Goal: Task Accomplishment & Management: Complete application form

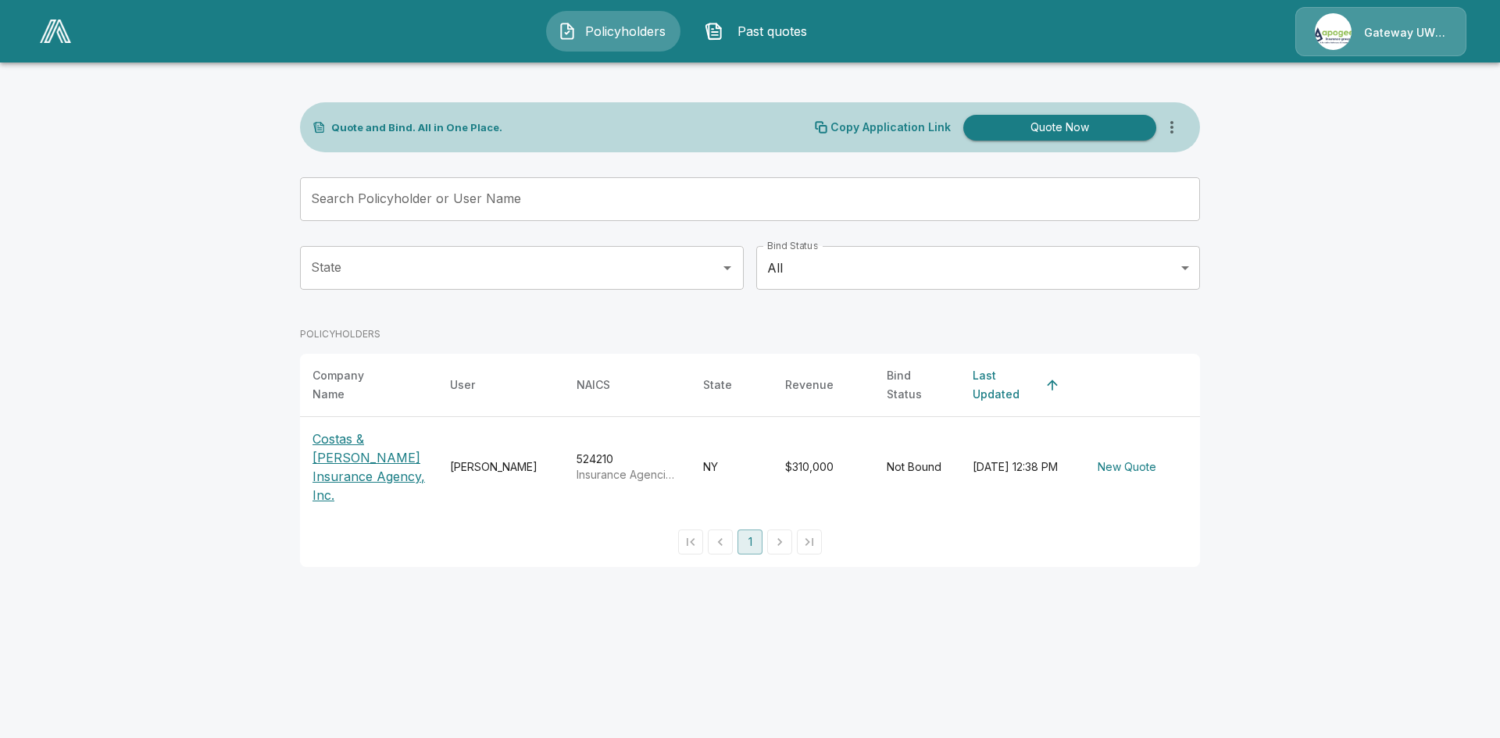
click at [358, 440] on p "Costas & [PERSON_NAME] Insurance Agency, Inc." at bounding box center [369, 467] width 113 height 75
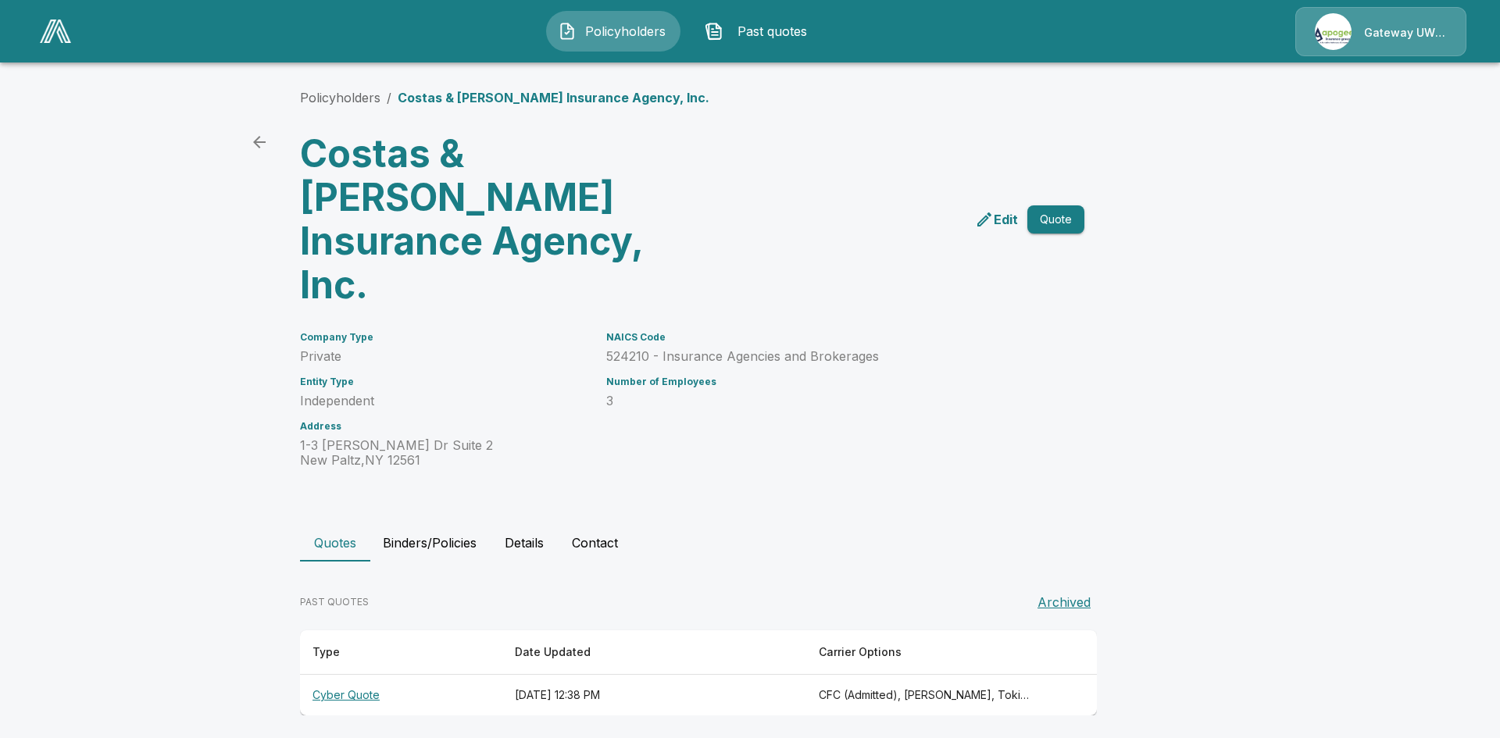
click at [337, 675] on th "Cyber Quote" at bounding box center [401, 695] width 202 height 41
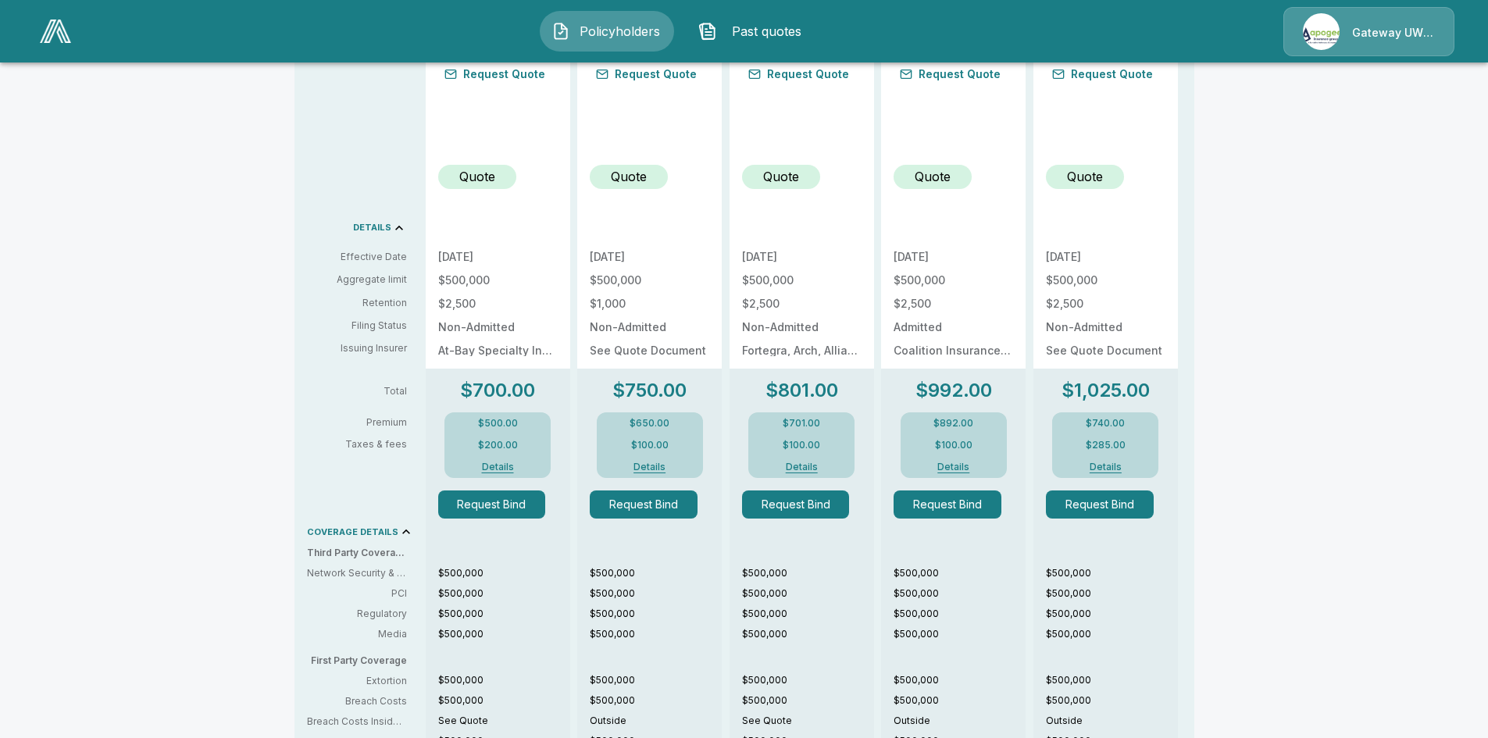
scroll to position [469, 0]
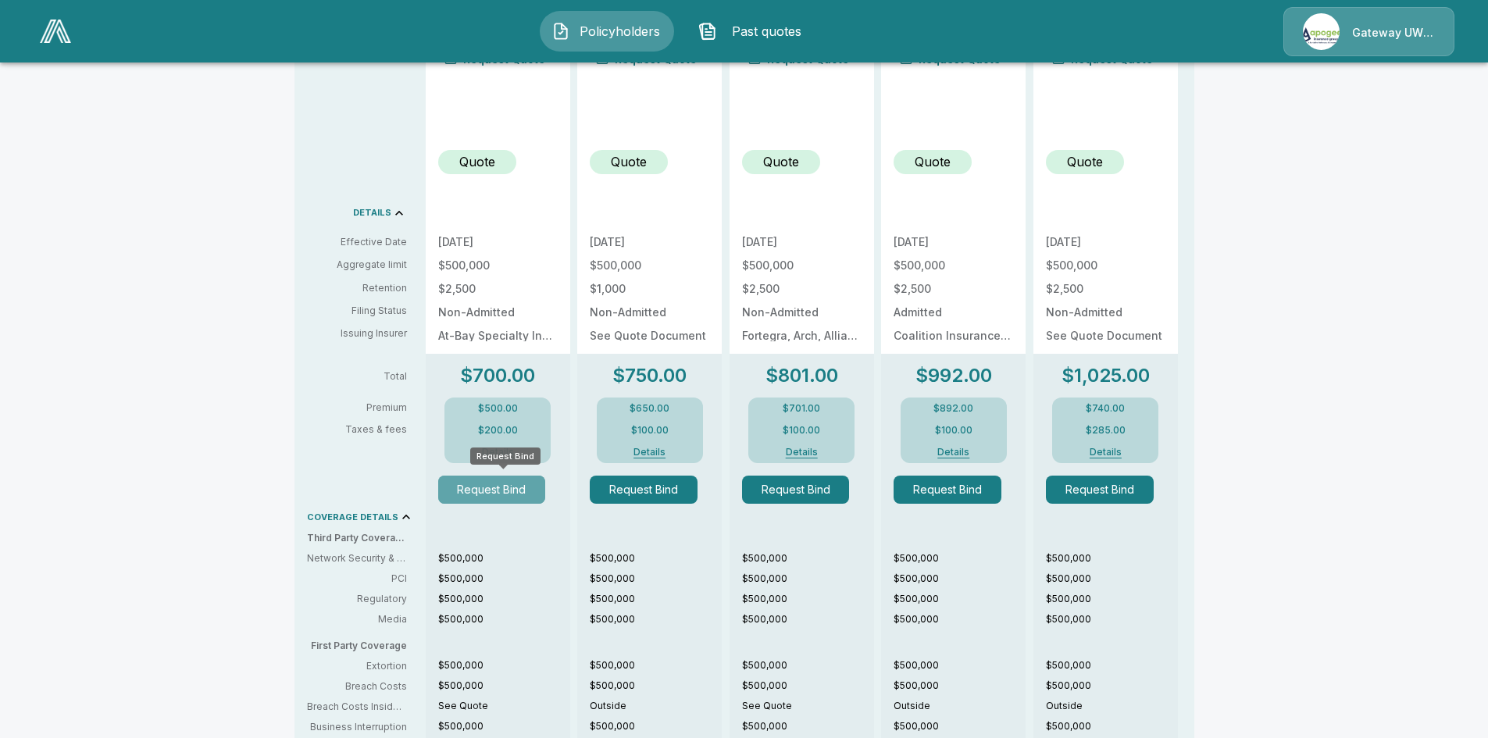
click at [517, 495] on button "Request Bind" at bounding box center [492, 490] width 108 height 28
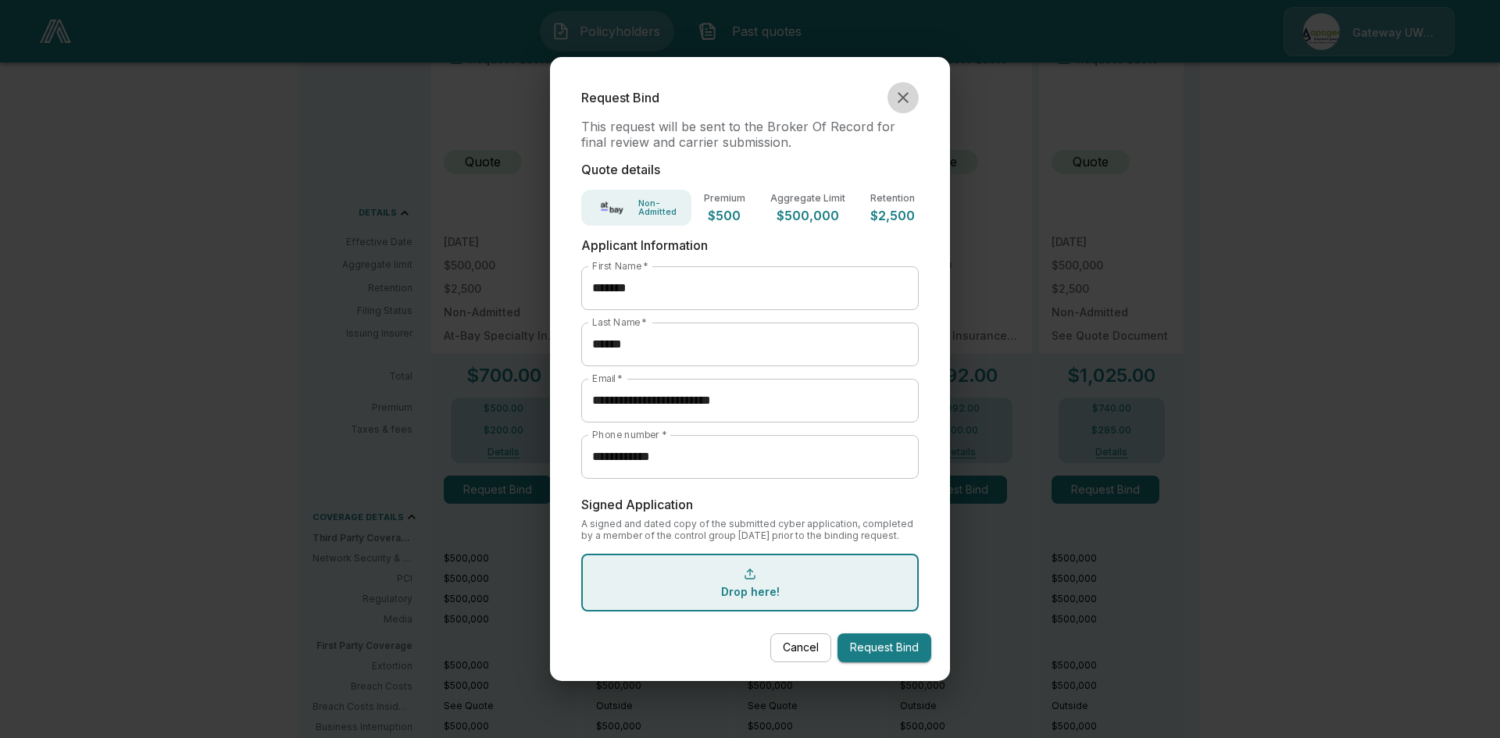
click at [905, 91] on icon "button" at bounding box center [903, 97] width 19 height 19
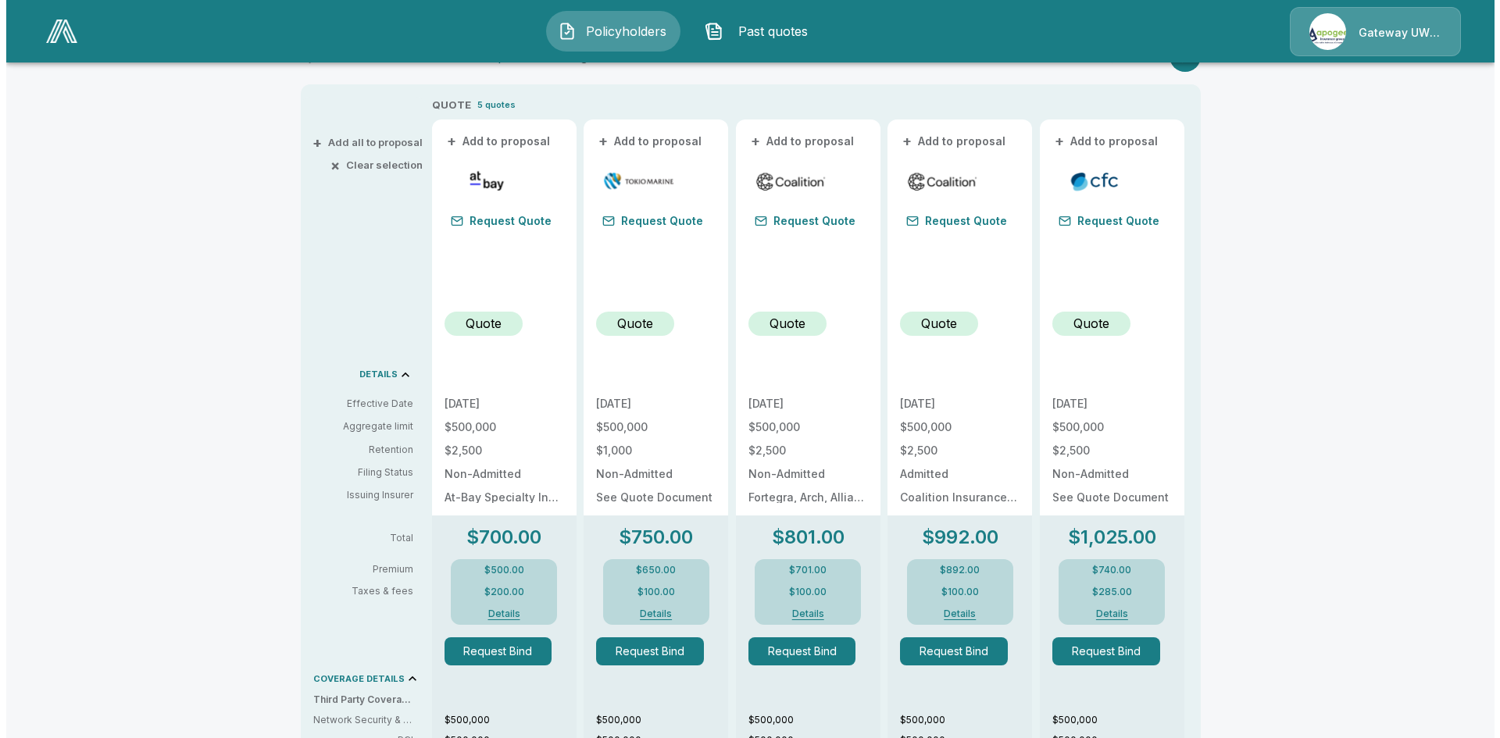
scroll to position [276, 0]
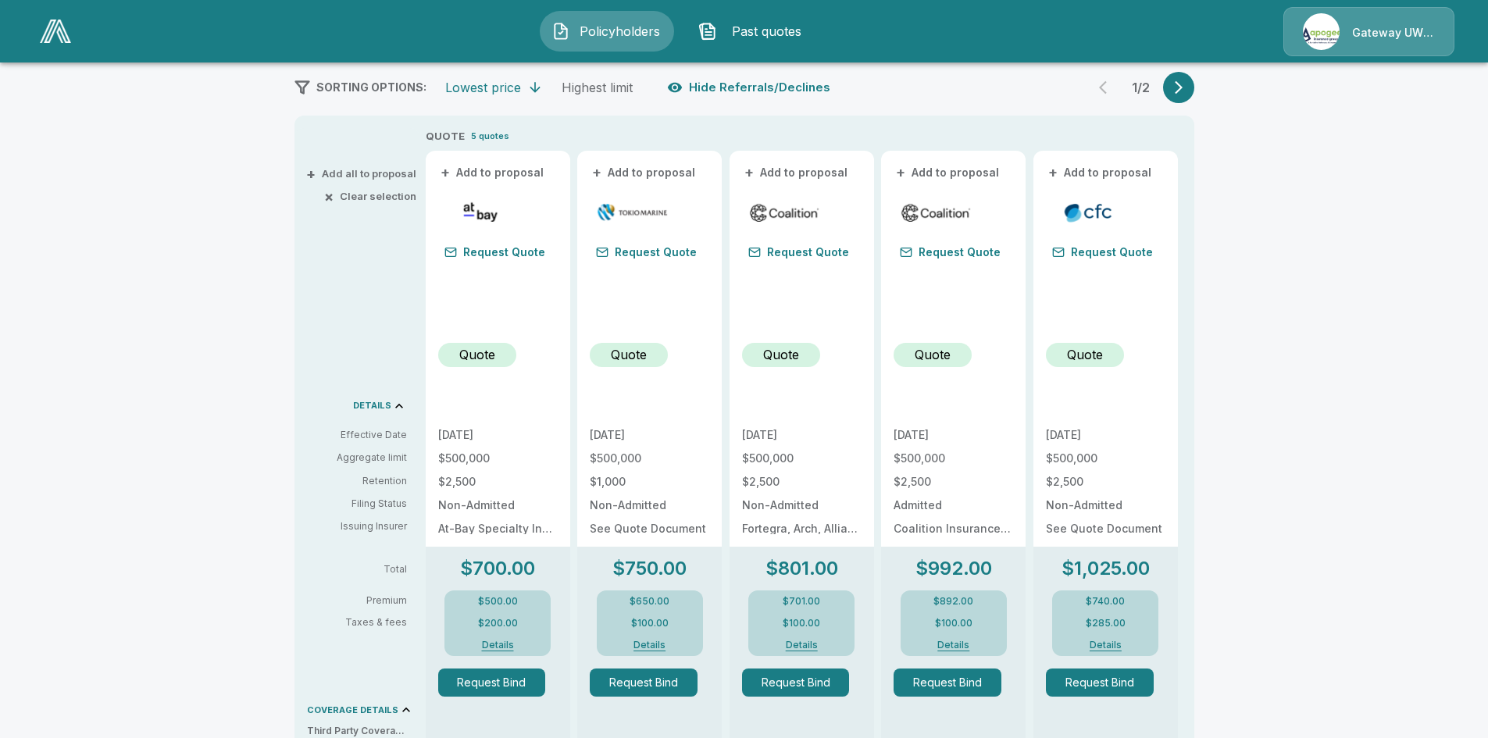
click at [505, 645] on button "Details" at bounding box center [497, 645] width 63 height 9
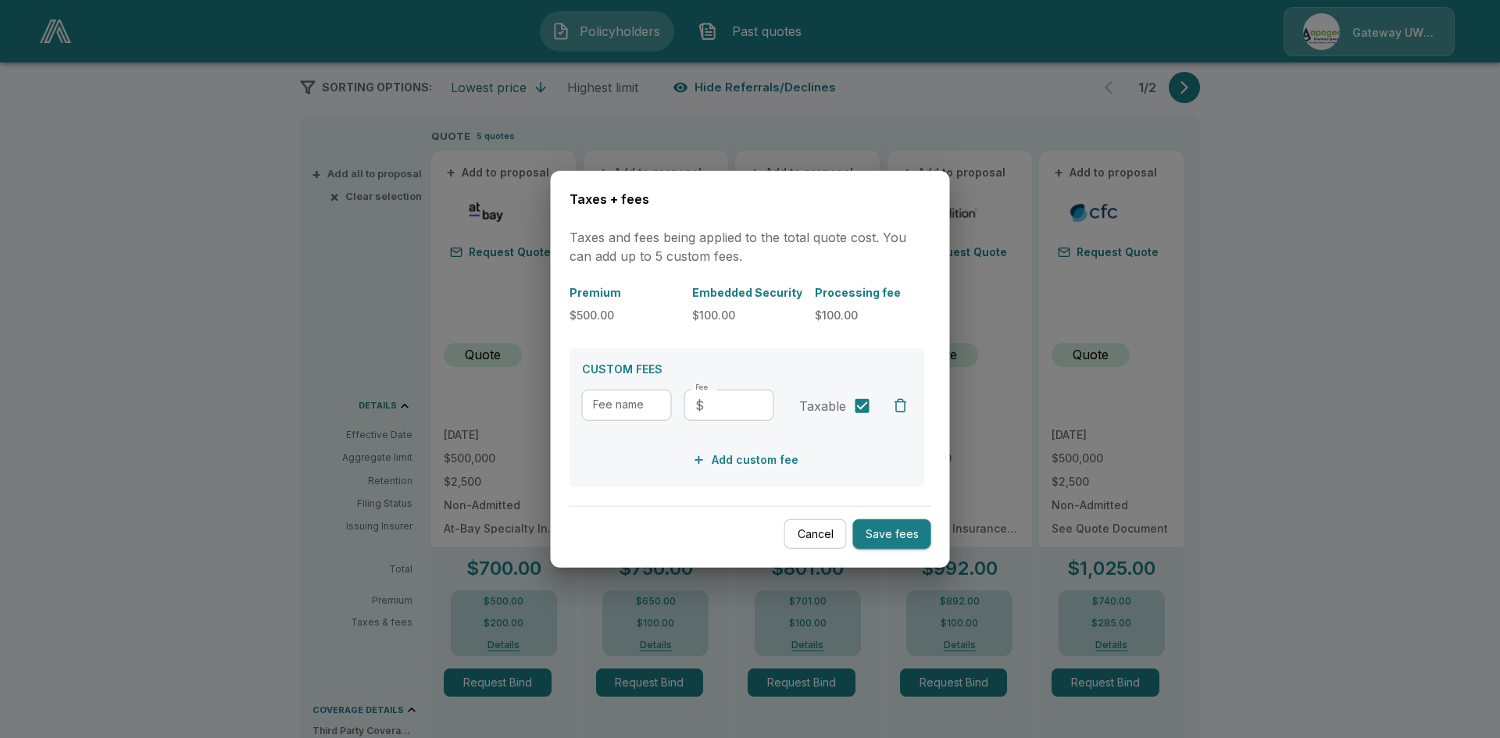
click at [834, 527] on button "Cancel" at bounding box center [815, 534] width 63 height 30
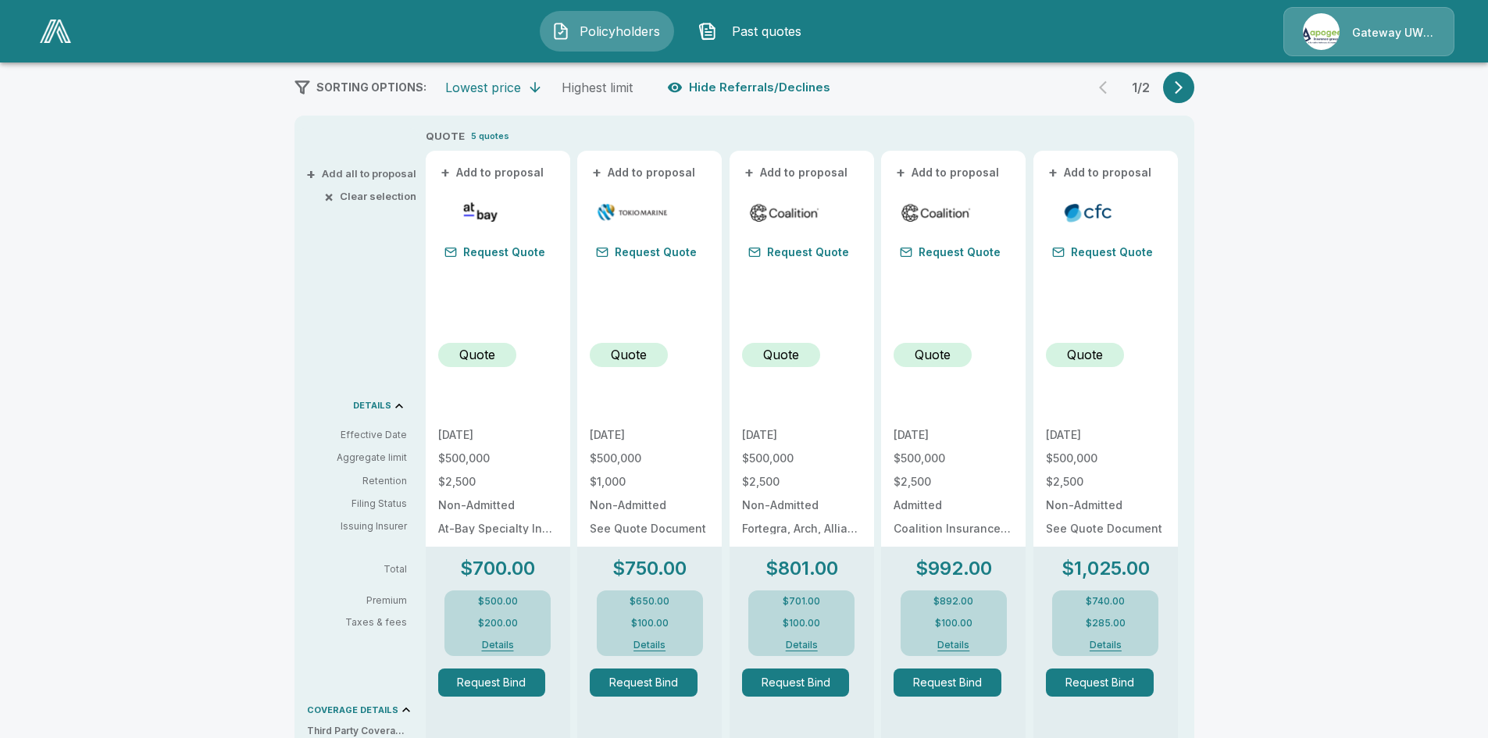
click at [505, 173] on button "+ Add to proposal" at bounding box center [492, 172] width 109 height 17
click at [482, 173] on button "- Remove" at bounding box center [464, 172] width 52 height 11
click at [484, 684] on button "Request Bind" at bounding box center [492, 683] width 108 height 28
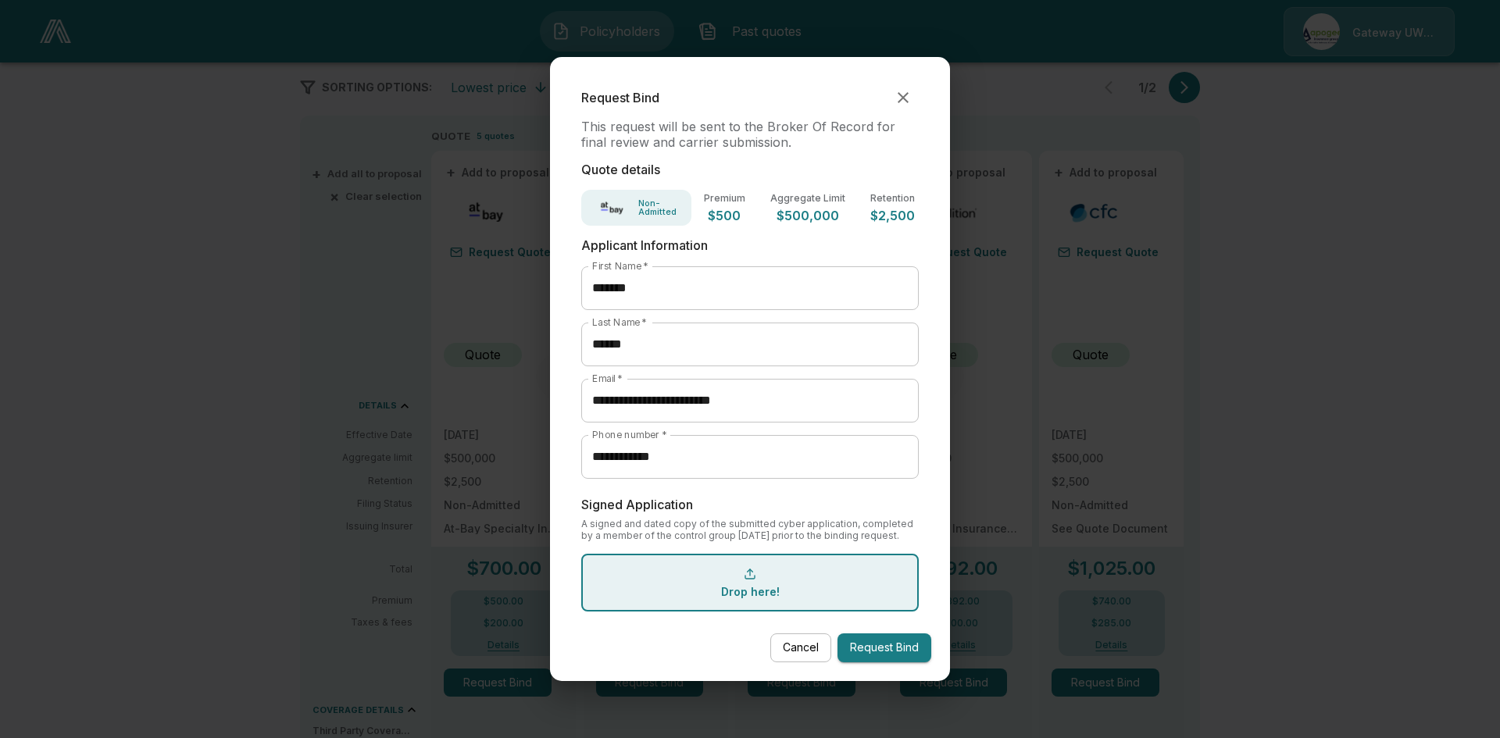
click at [902, 649] on button "Request Bind" at bounding box center [885, 648] width 94 height 29
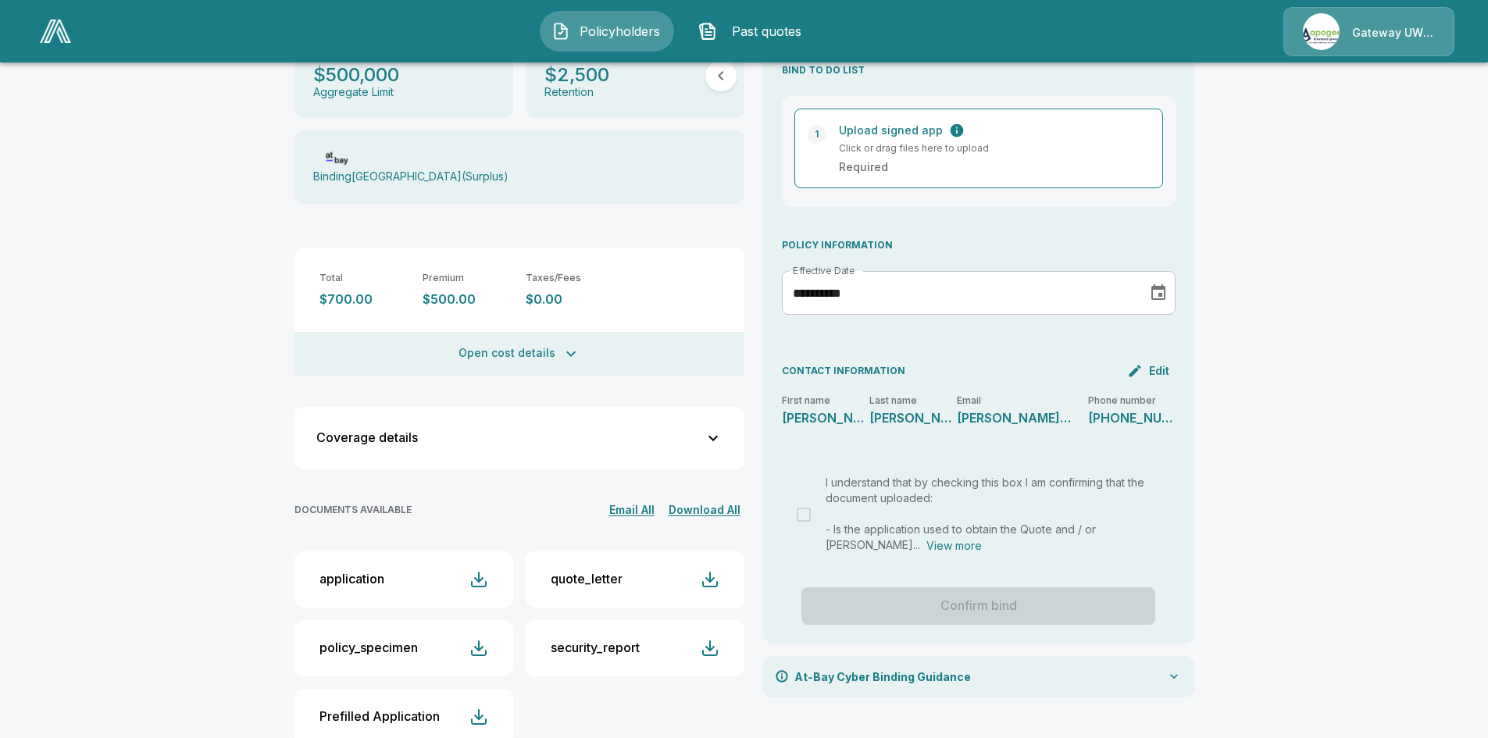
scroll to position [288, 0]
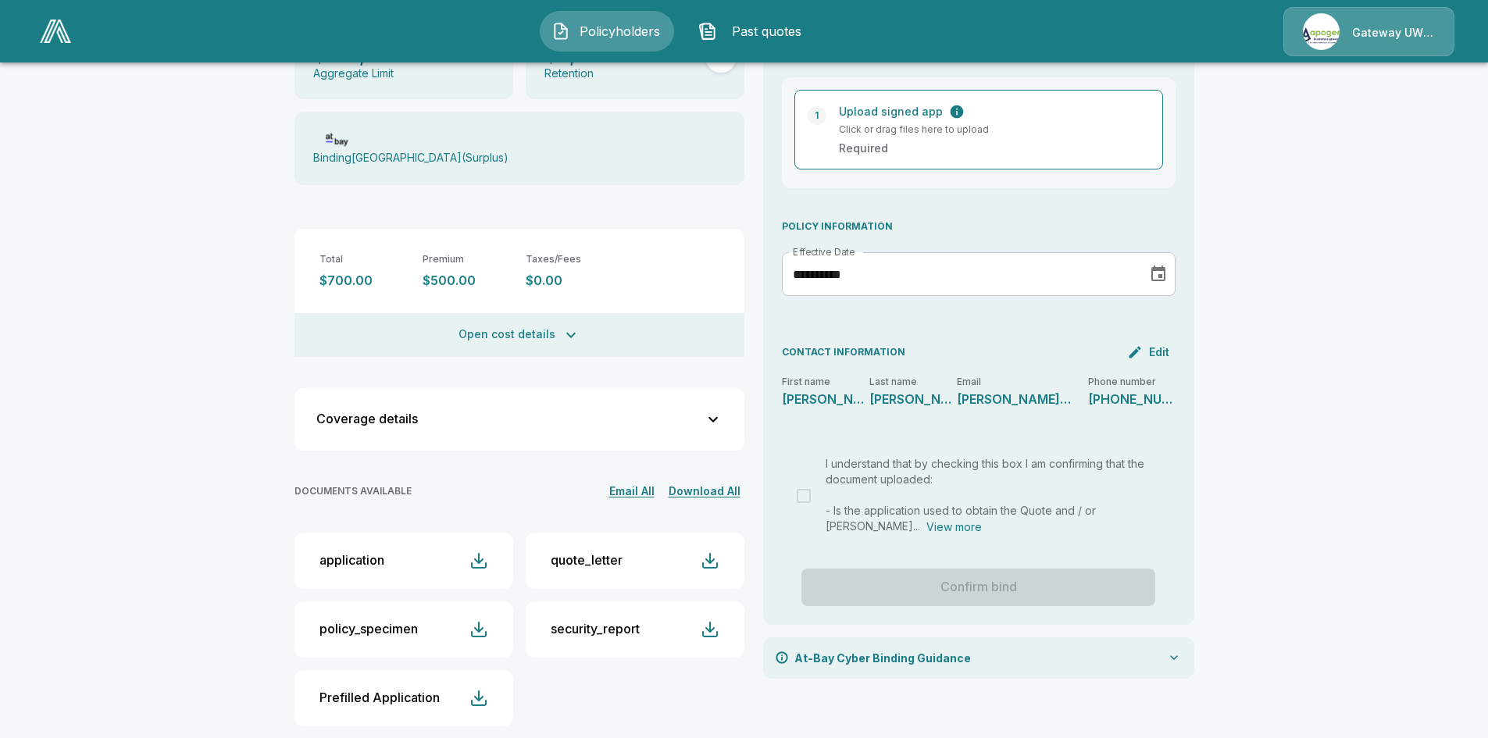
click at [398, 541] on button "application" at bounding box center [404, 561] width 219 height 56
click at [483, 552] on div "button" at bounding box center [479, 561] width 19 height 19
click at [473, 551] on button "application" at bounding box center [404, 561] width 219 height 56
click at [477, 552] on div "button" at bounding box center [479, 561] width 19 height 19
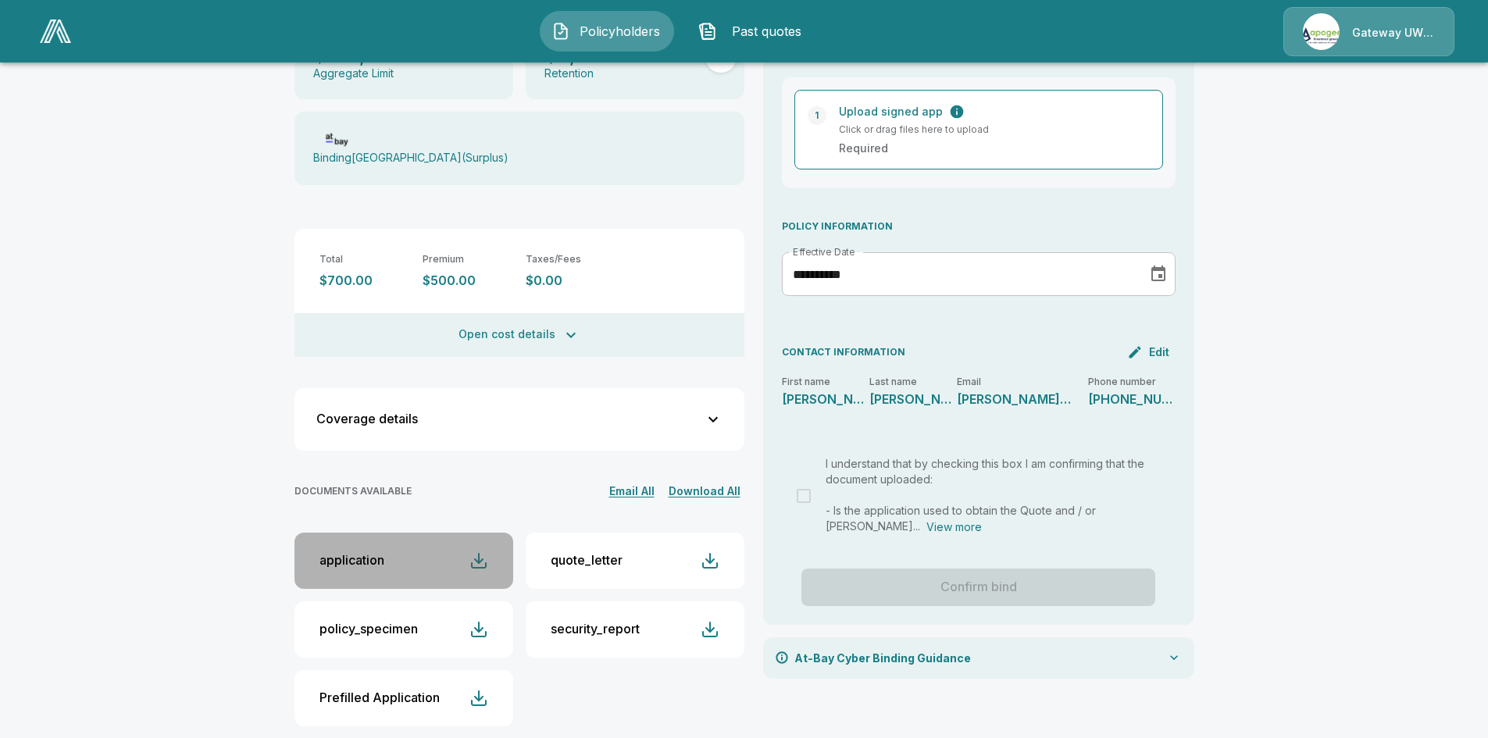
click at [477, 552] on div "button" at bounding box center [479, 561] width 19 height 19
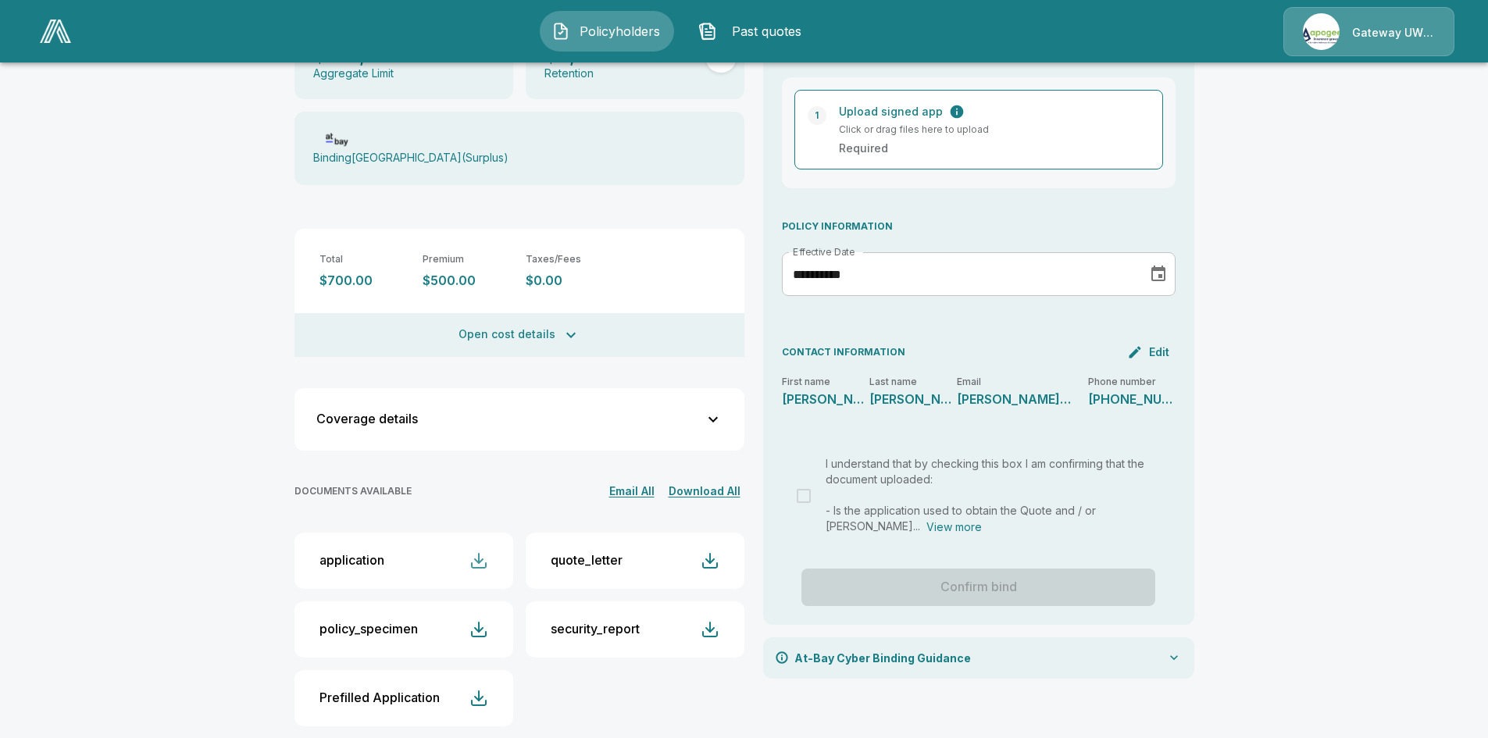
click at [477, 552] on div "button" at bounding box center [479, 561] width 19 height 19
click at [574, 326] on icon "button" at bounding box center [571, 335] width 19 height 19
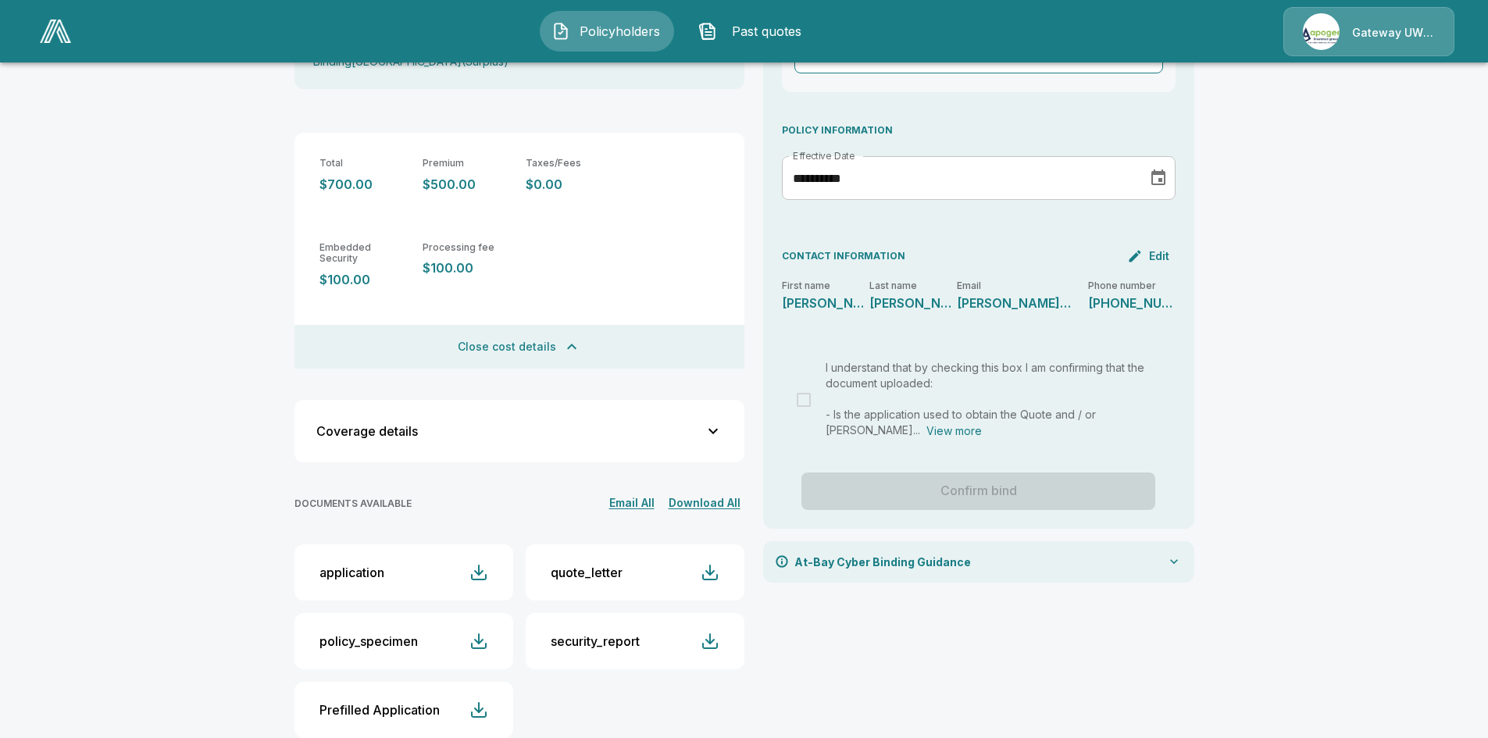
scroll to position [384, 0]
click at [724, 493] on button "Download All" at bounding box center [705, 503] width 80 height 20
click at [473, 684] on button "Prefilled Application" at bounding box center [404, 709] width 219 height 56
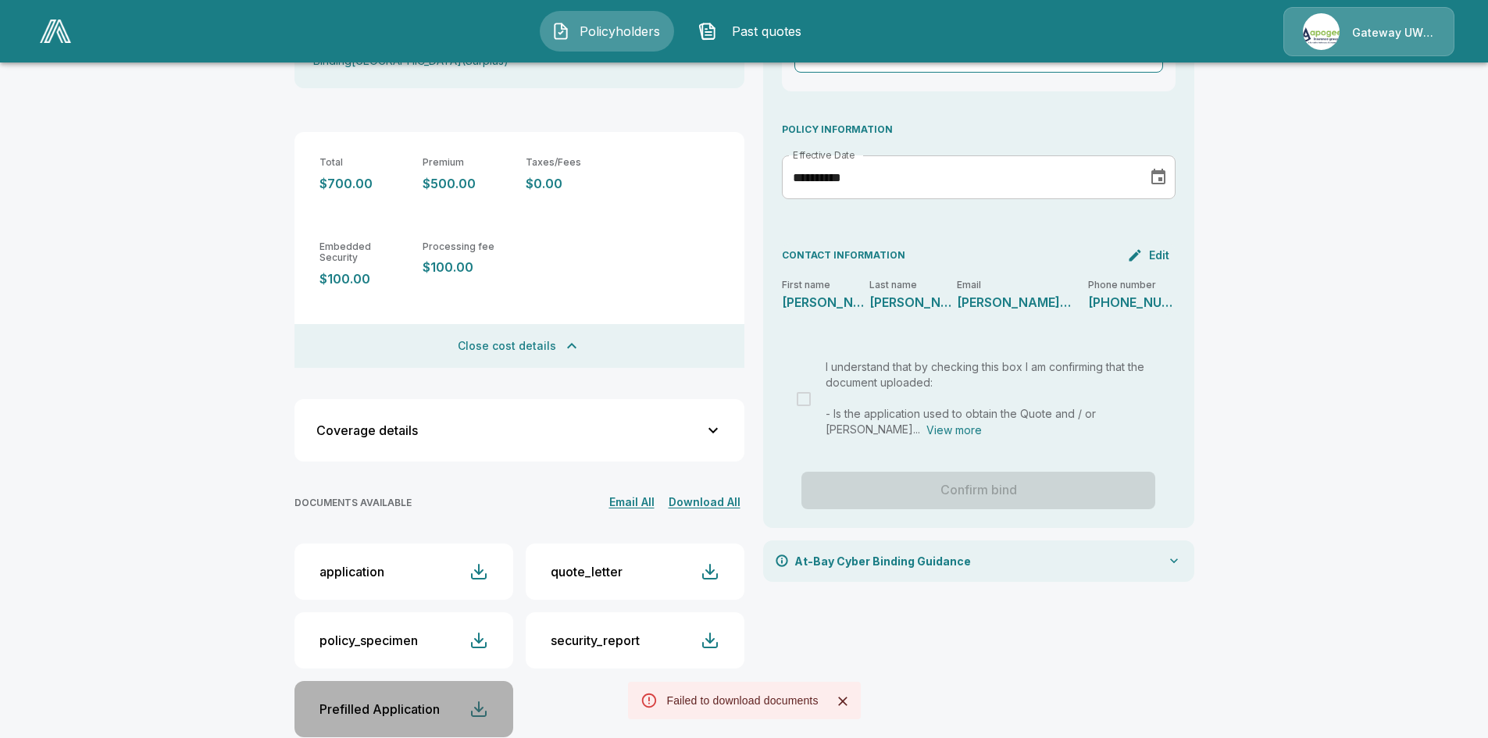
click at [488, 700] on div "button" at bounding box center [479, 709] width 19 height 19
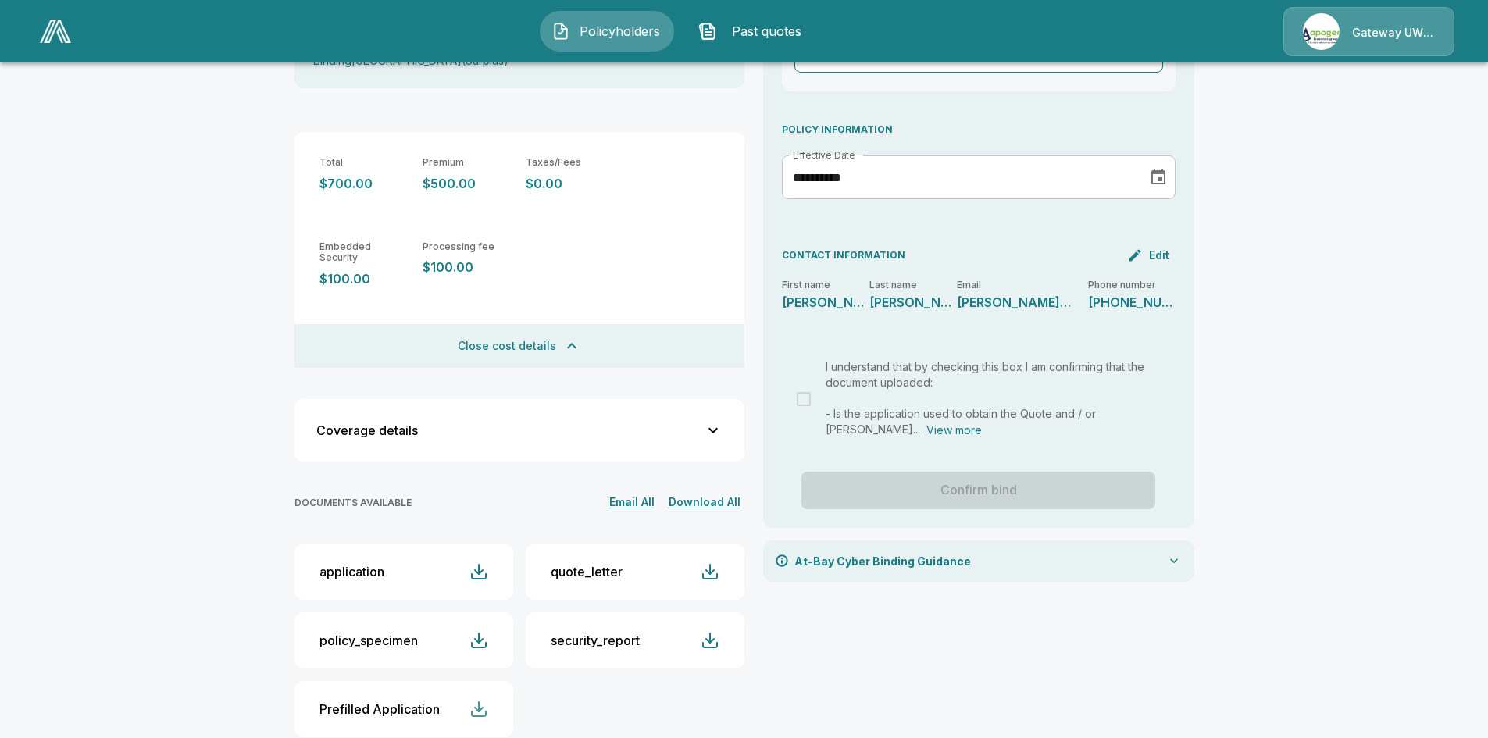
click at [486, 700] on div "button" at bounding box center [479, 709] width 19 height 19
click at [483, 700] on div "button" at bounding box center [479, 709] width 19 height 19
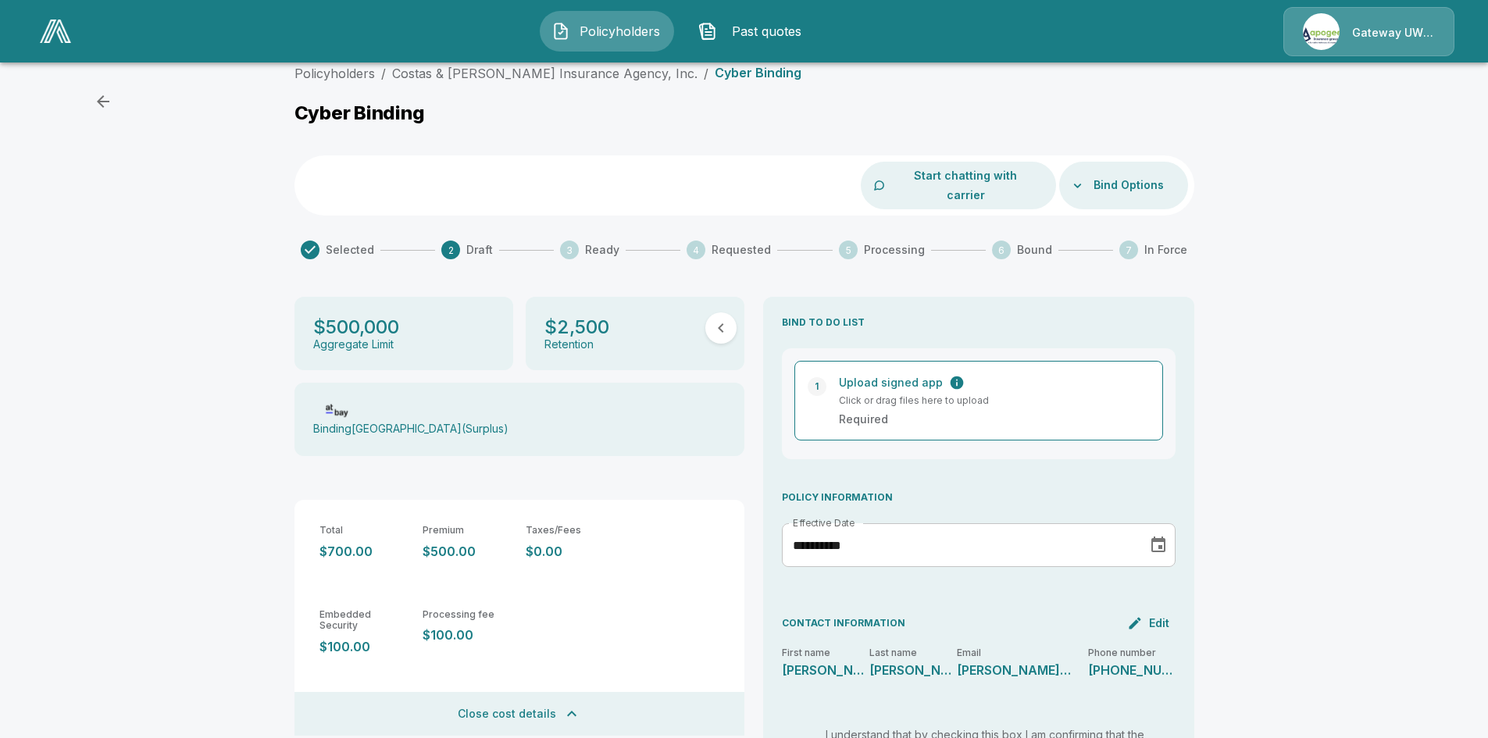
scroll to position [0, 0]
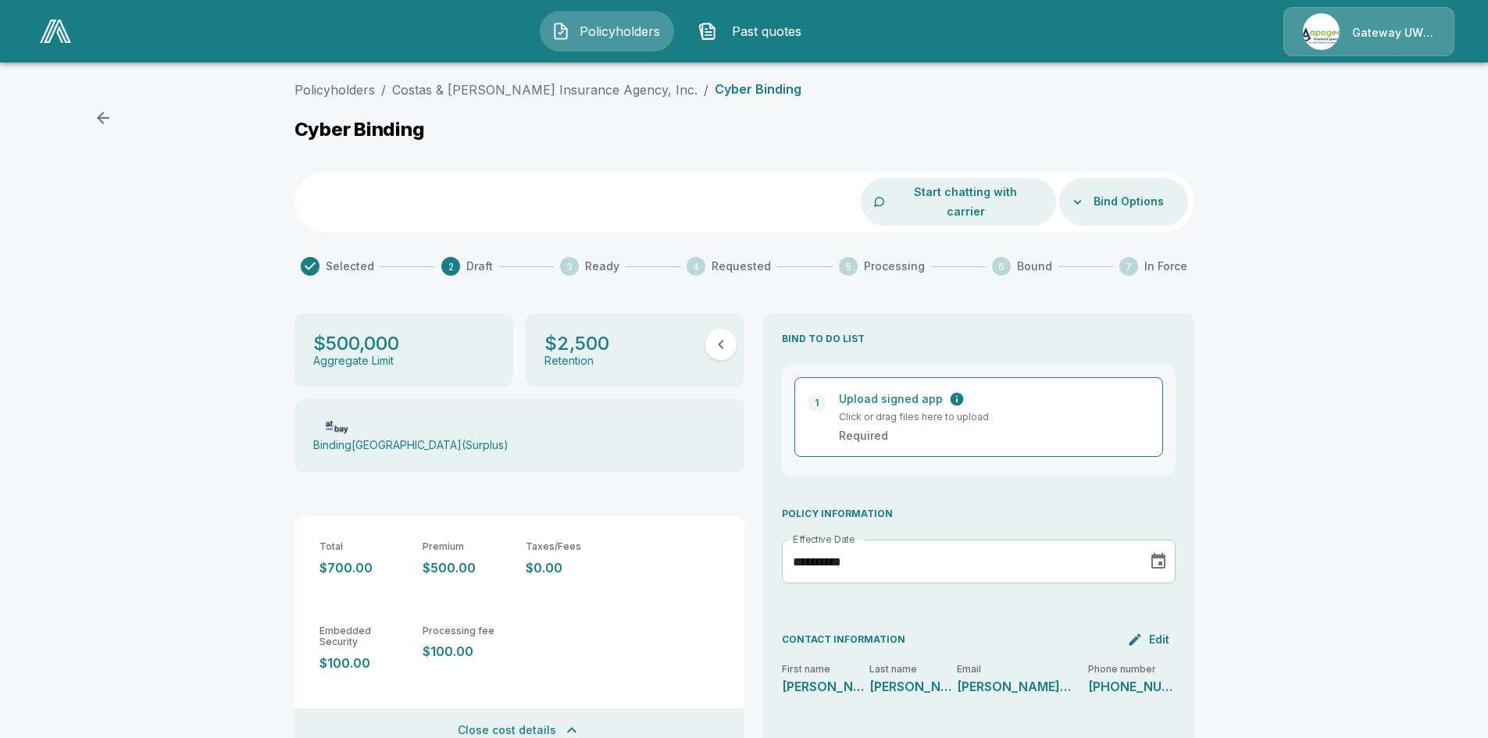
click at [1091, 192] on div "Bind Options" at bounding box center [1124, 202] width 129 height 48
click at [1080, 196] on div at bounding box center [1078, 202] width 13 height 13
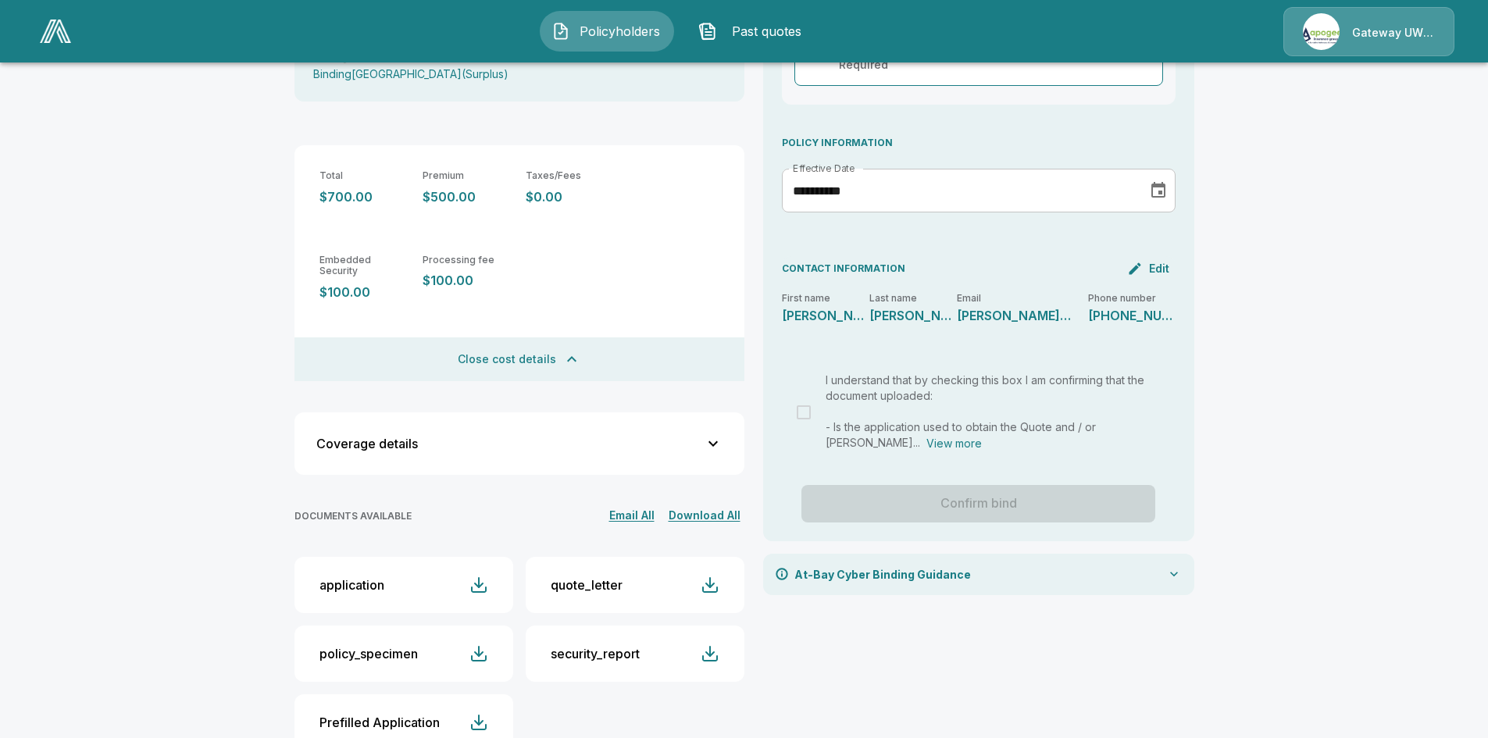
scroll to position [384, 0]
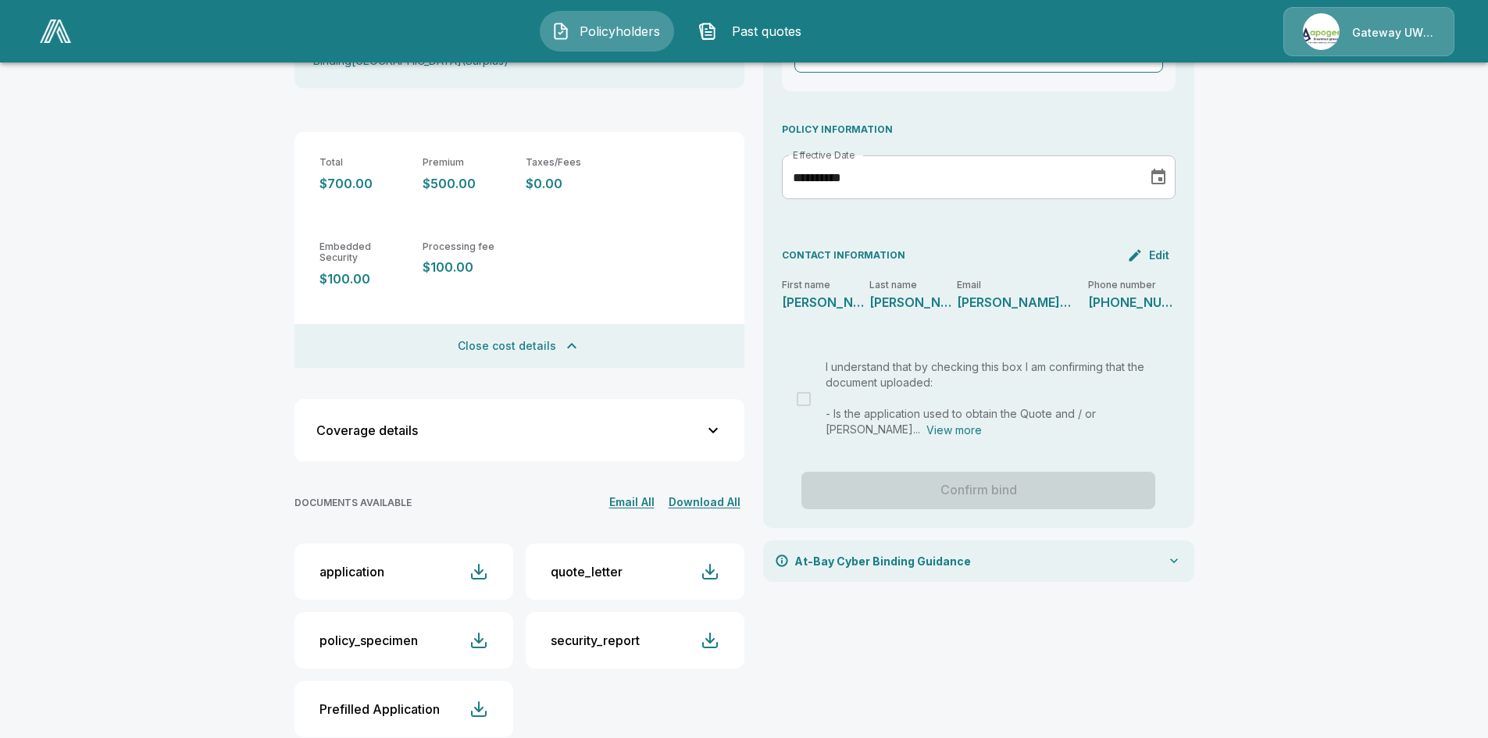
click at [1042, 547] on div "At-Bay Cyber Binding Guidance" at bounding box center [978, 561] width 431 height 41
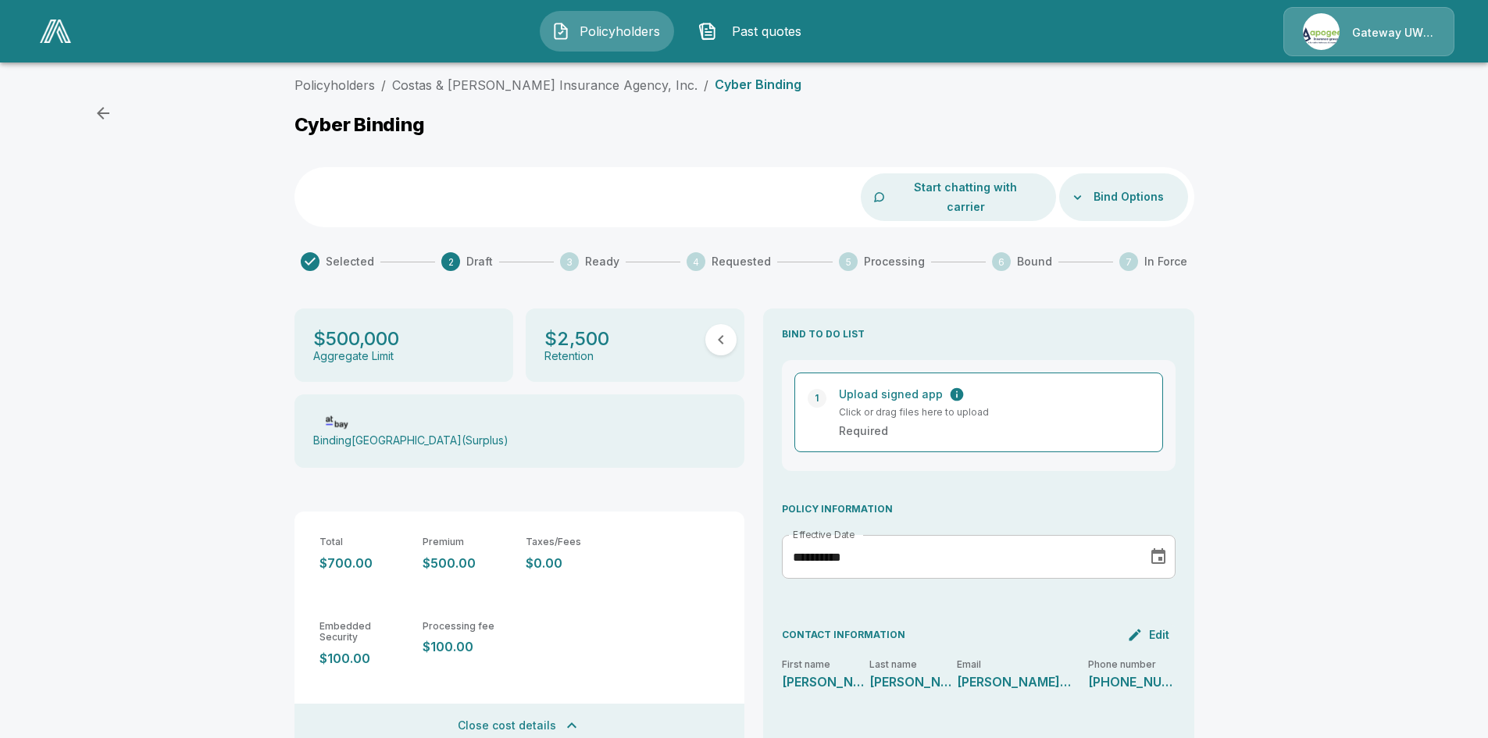
scroll to position [0, 0]
